Goal: Find specific page/section: Find specific page/section

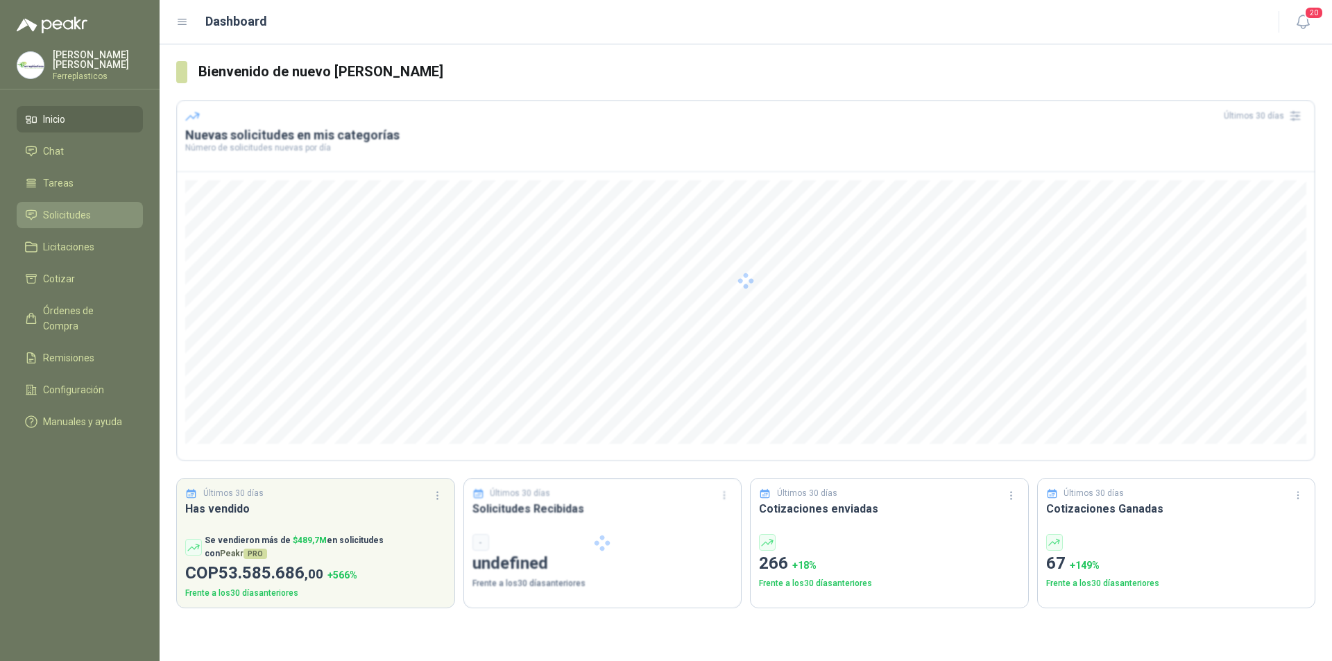
click at [79, 209] on span "Solicitudes" at bounding box center [67, 214] width 48 height 15
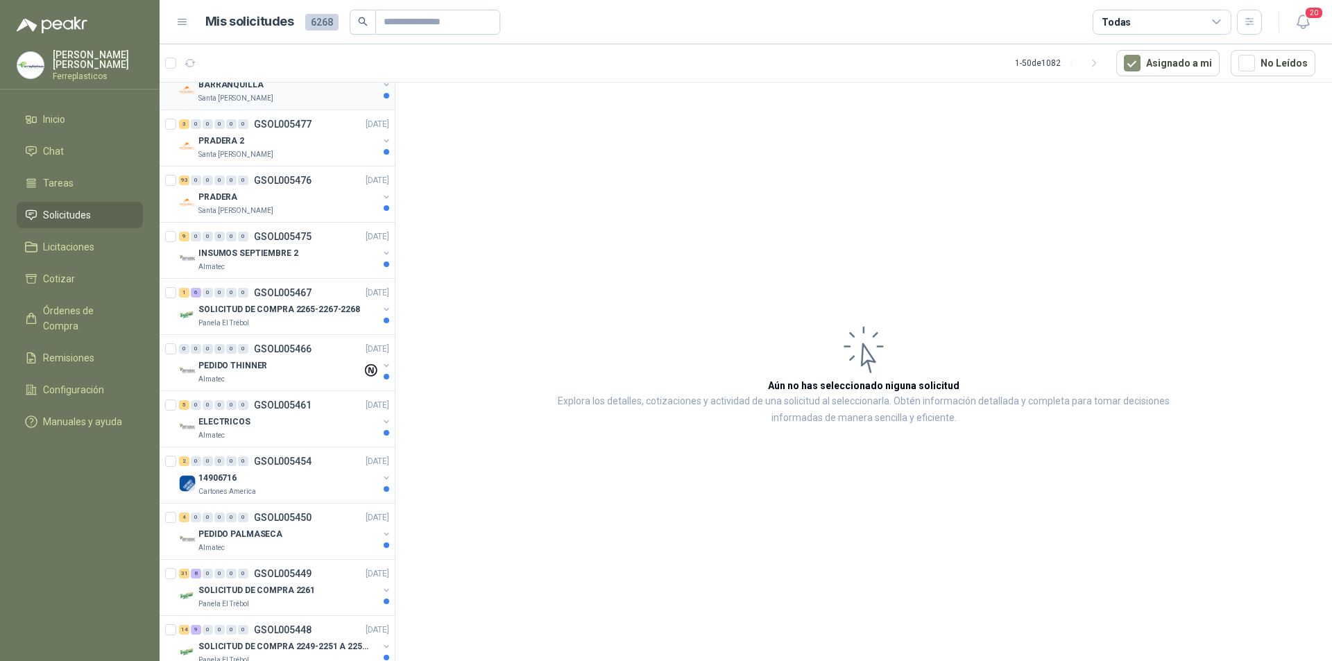
scroll to position [347, 0]
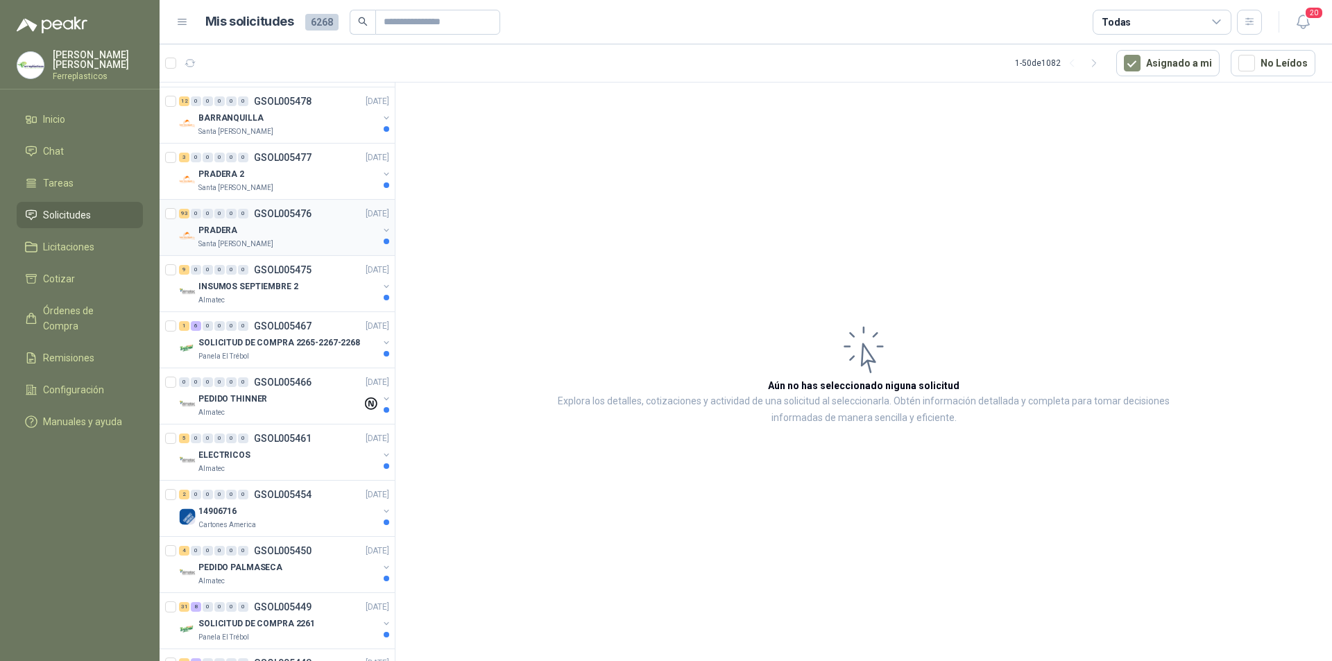
click at [347, 234] on div "PRADERA" at bounding box center [288, 230] width 180 height 17
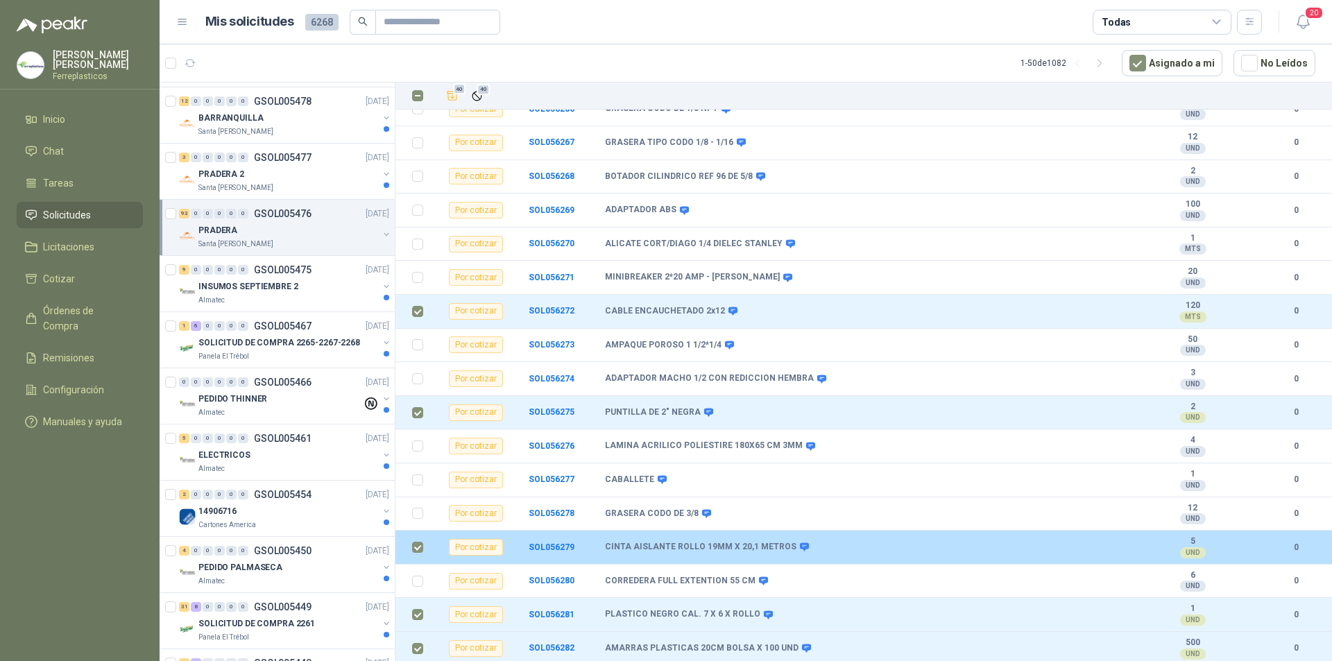
scroll to position [2460, 0]
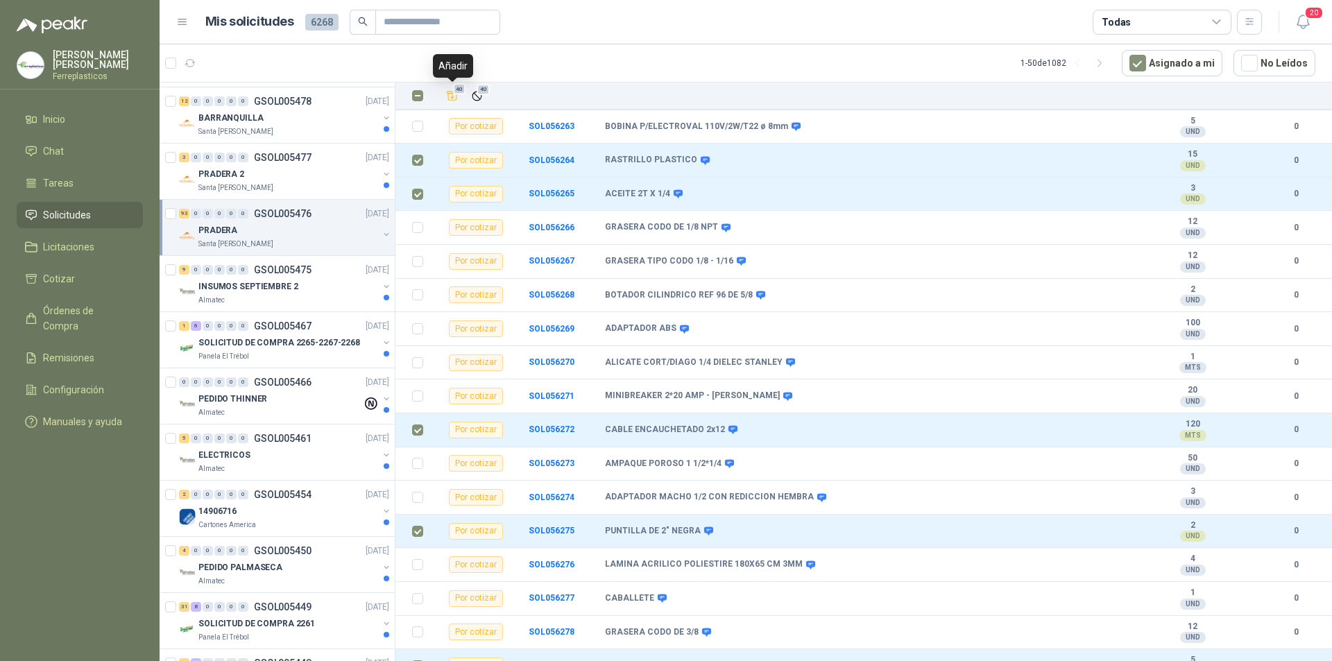
drag, startPoint x: 455, startPoint y: 90, endPoint x: 435, endPoint y: 136, distance: 50.0
click at [455, 89] on span "40" at bounding box center [459, 88] width 13 height 11
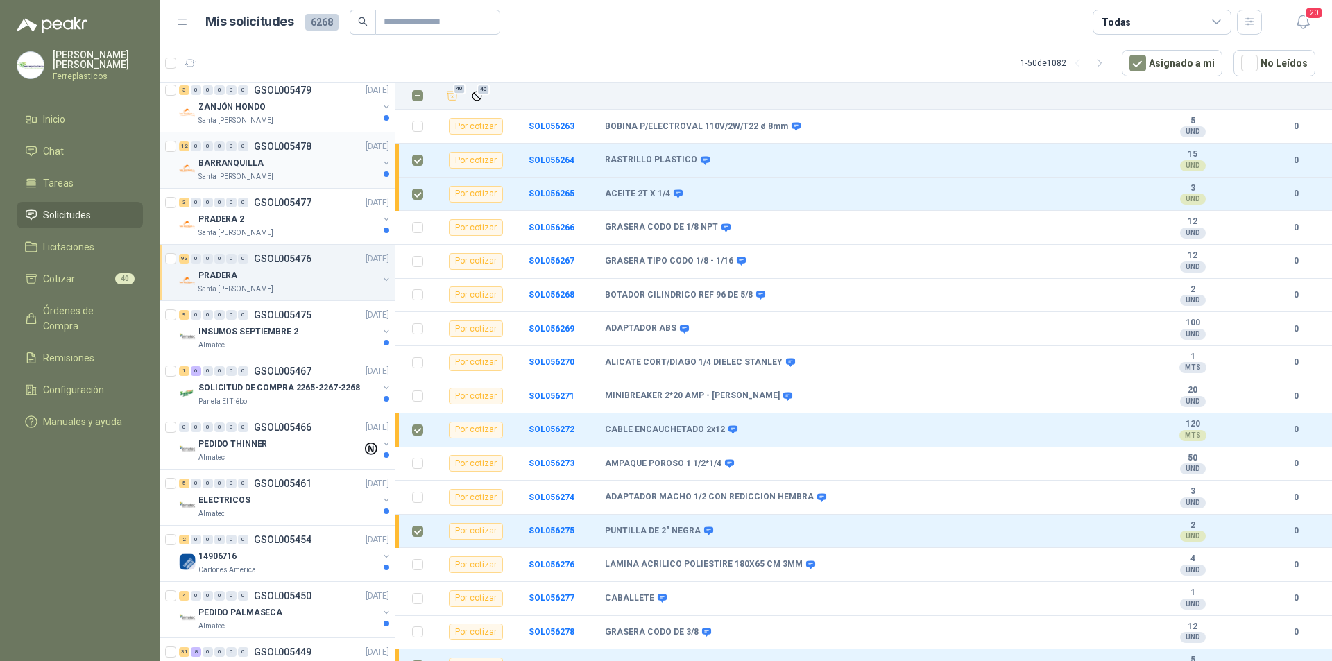
scroll to position [278, 0]
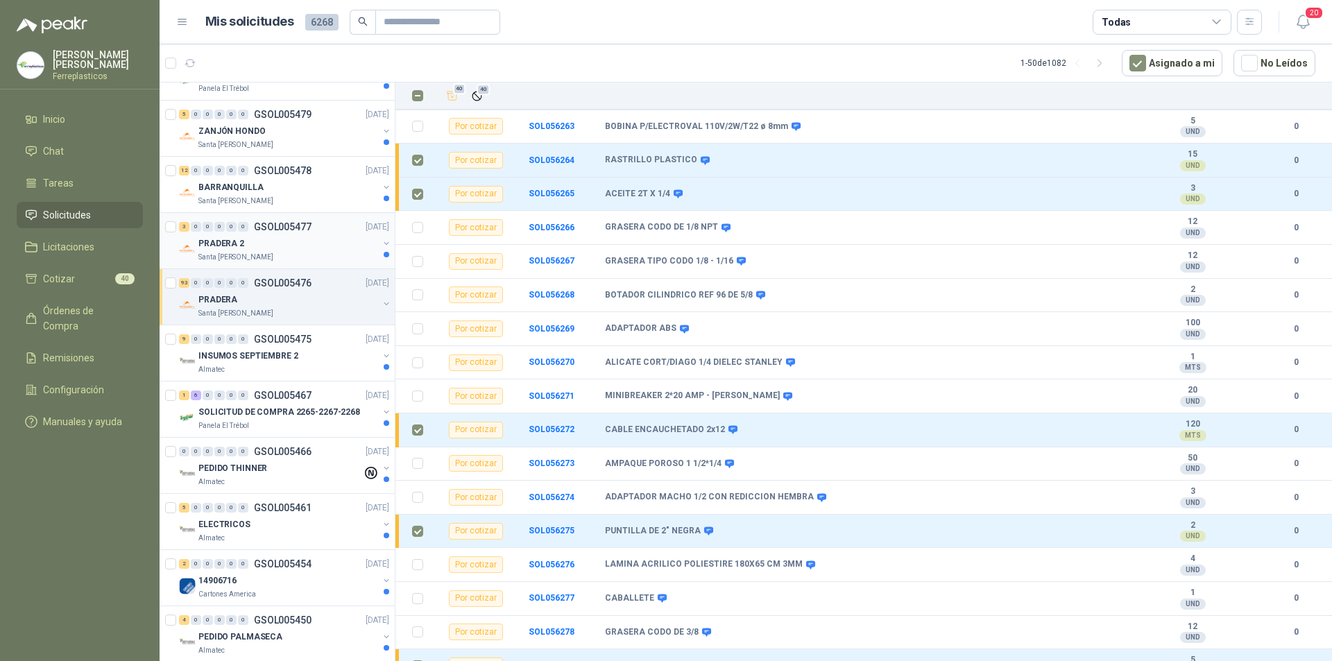
click at [318, 244] on div "PRADERA 2" at bounding box center [288, 243] width 180 height 17
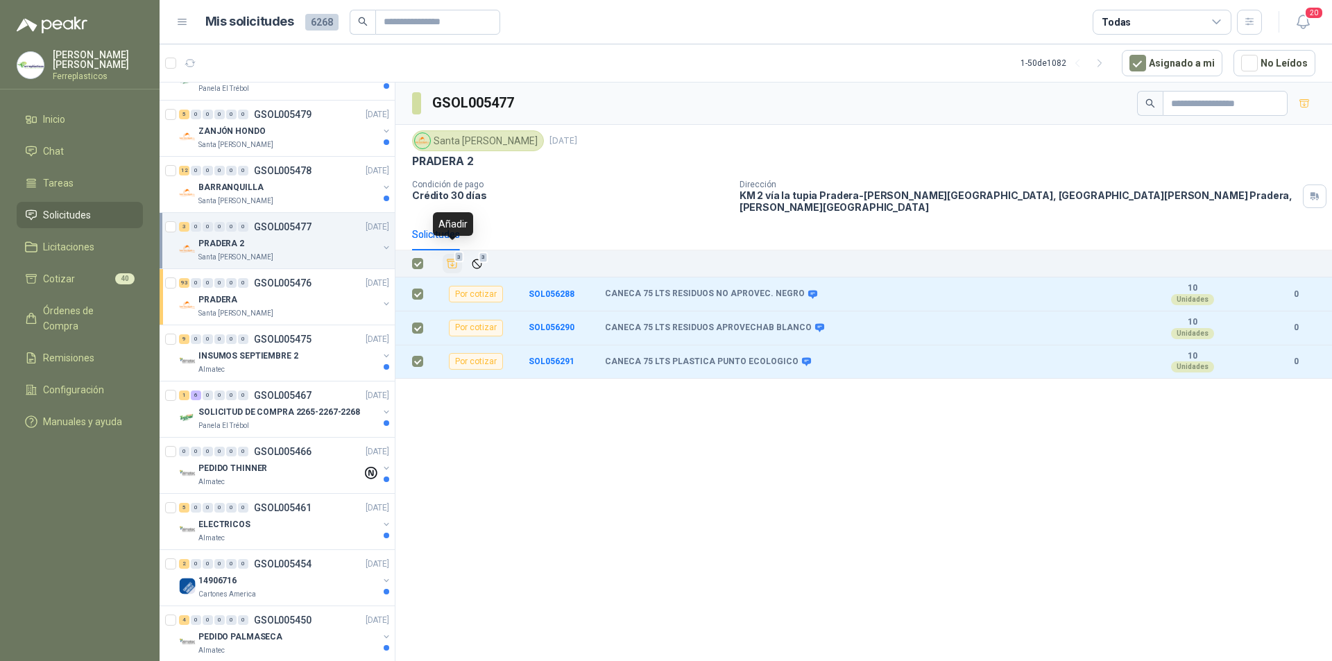
click at [454, 257] on icon "Añadir" at bounding box center [452, 263] width 12 height 12
click at [296, 129] on div "ZANJÓN HONDO" at bounding box center [288, 131] width 180 height 17
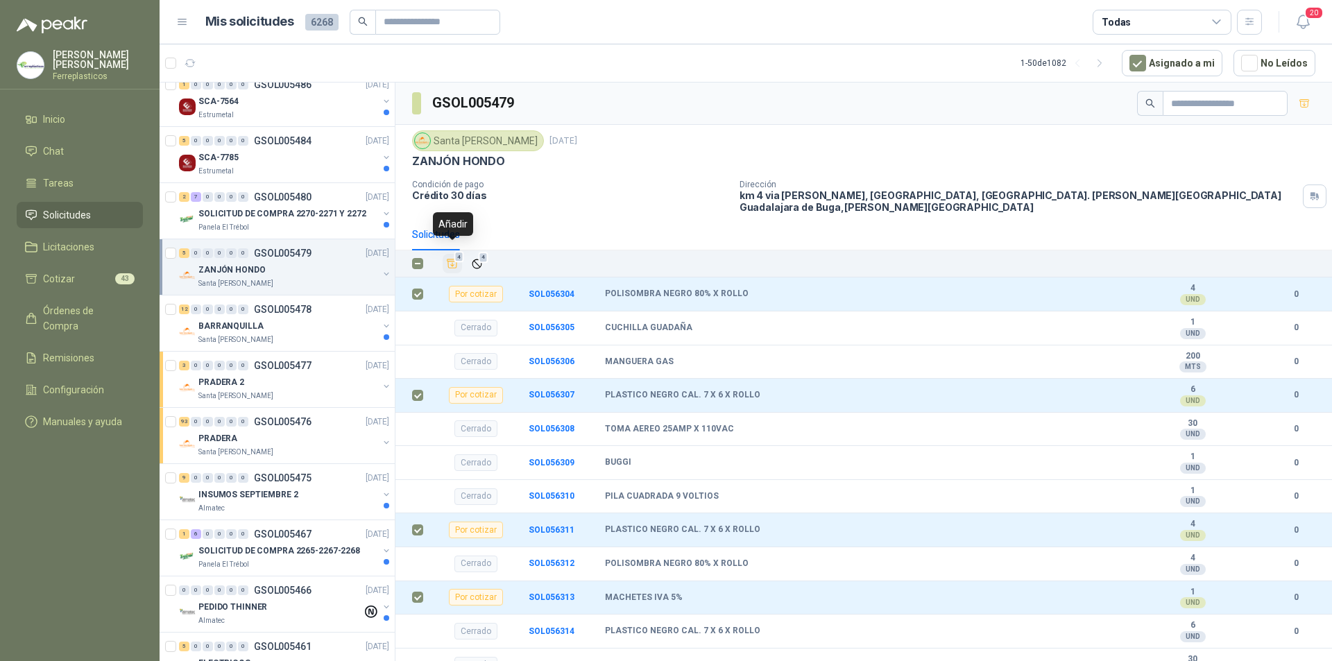
click at [453, 257] on icon "Añadir" at bounding box center [452, 263] width 12 height 12
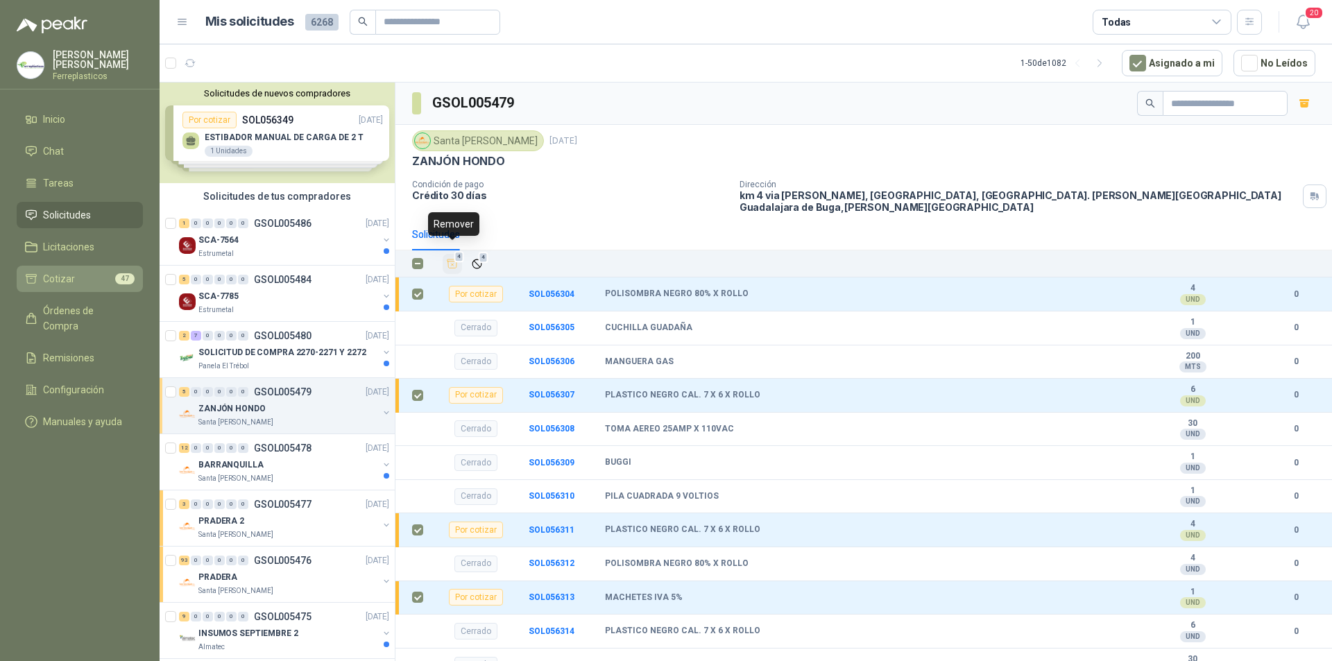
click at [76, 276] on li "Cotizar 47" at bounding box center [80, 278] width 110 height 15
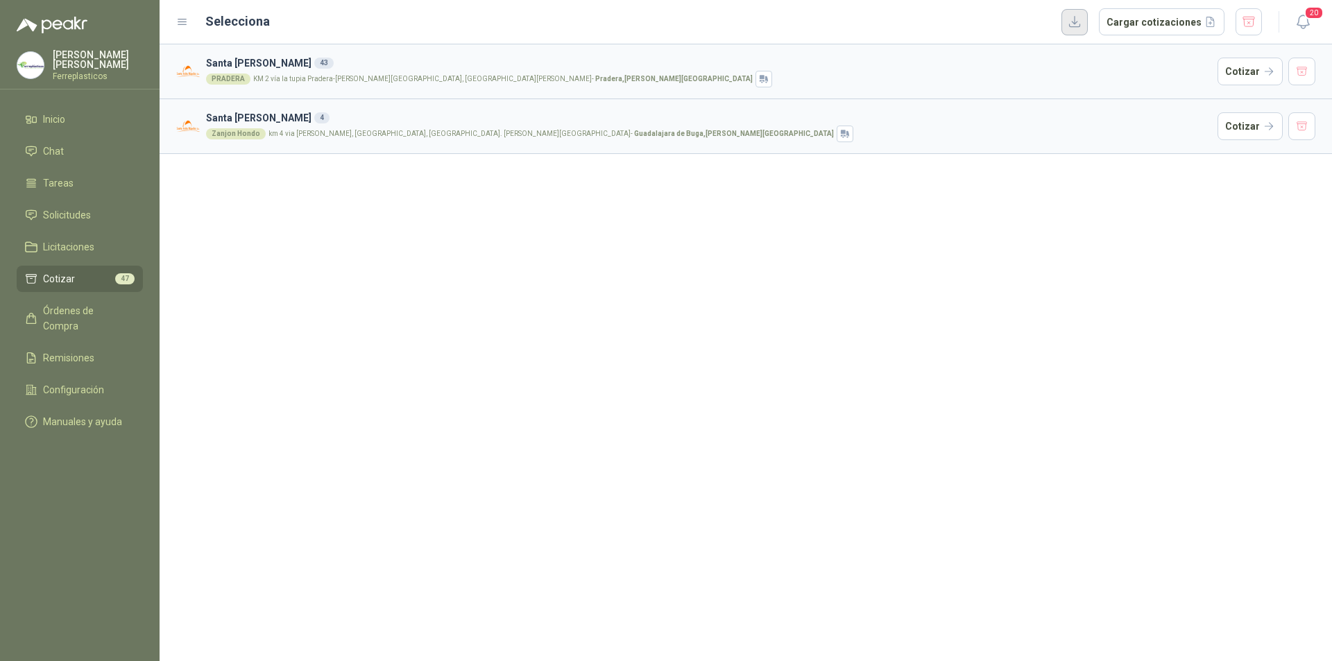
click at [1084, 26] on button "button" at bounding box center [1074, 22] width 26 height 26
click at [101, 230] on ul "Inicio Chat Tareas Solicitudes Licitaciones Cotizar 47 Órdenes de Compra Remisi…" at bounding box center [80, 273] width 160 height 334
click at [95, 210] on li "Solicitudes" at bounding box center [80, 214] width 110 height 15
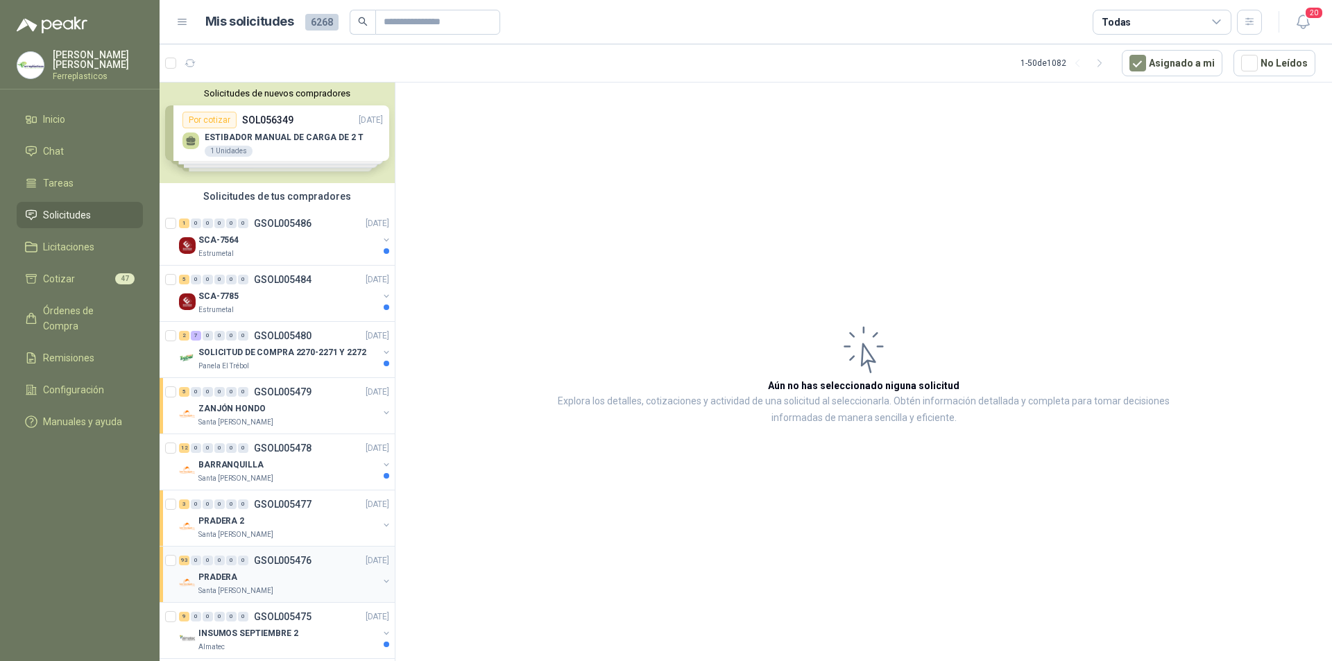
drag, startPoint x: 272, startPoint y: 570, endPoint x: 289, endPoint y: 549, distance: 26.6
click at [273, 569] on div "PRADERA" at bounding box center [288, 577] width 180 height 17
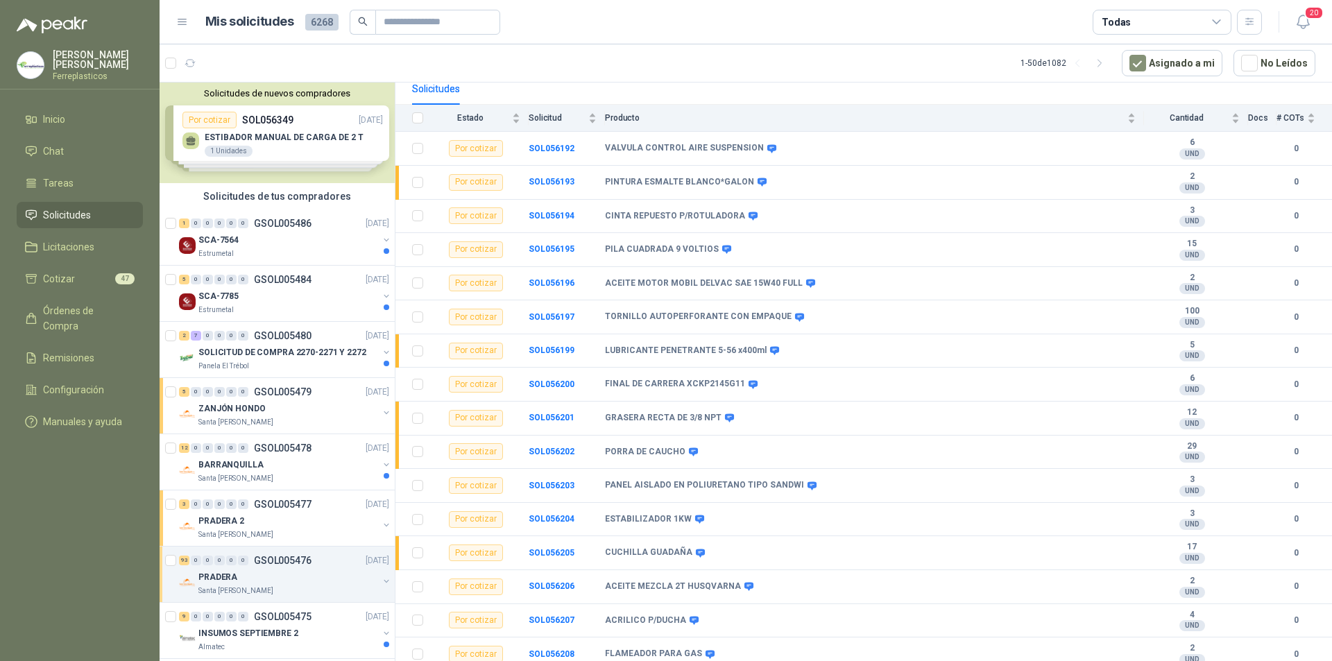
scroll to position [32, 0]
